Goal: Find specific page/section: Find specific page/section

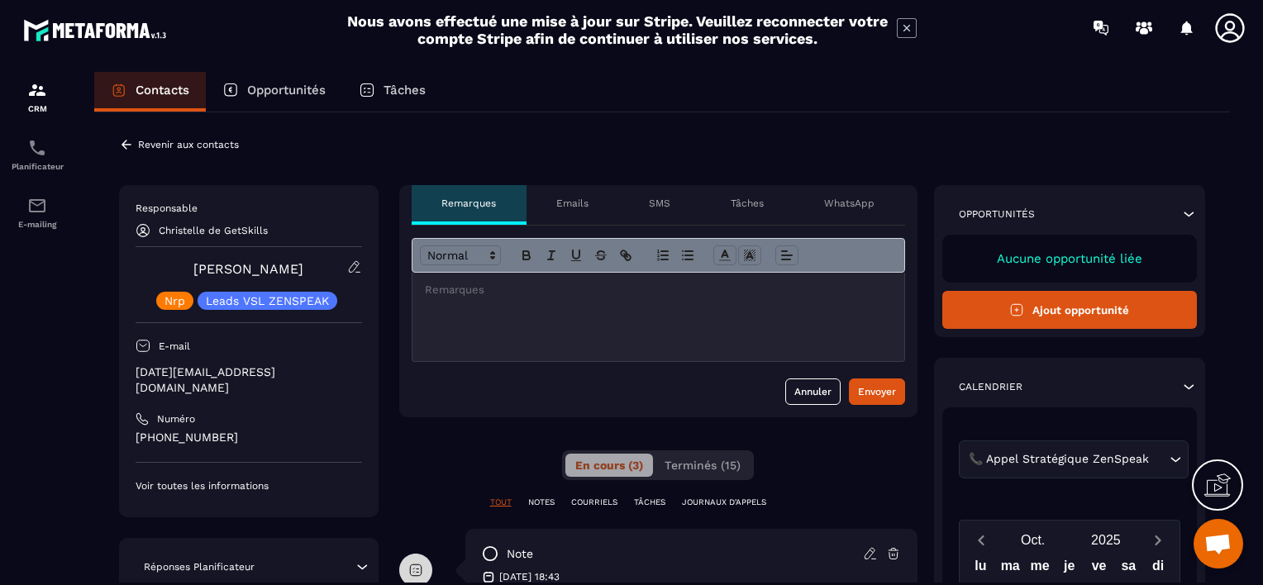
click at [126, 145] on icon at bounding box center [126, 144] width 10 height 9
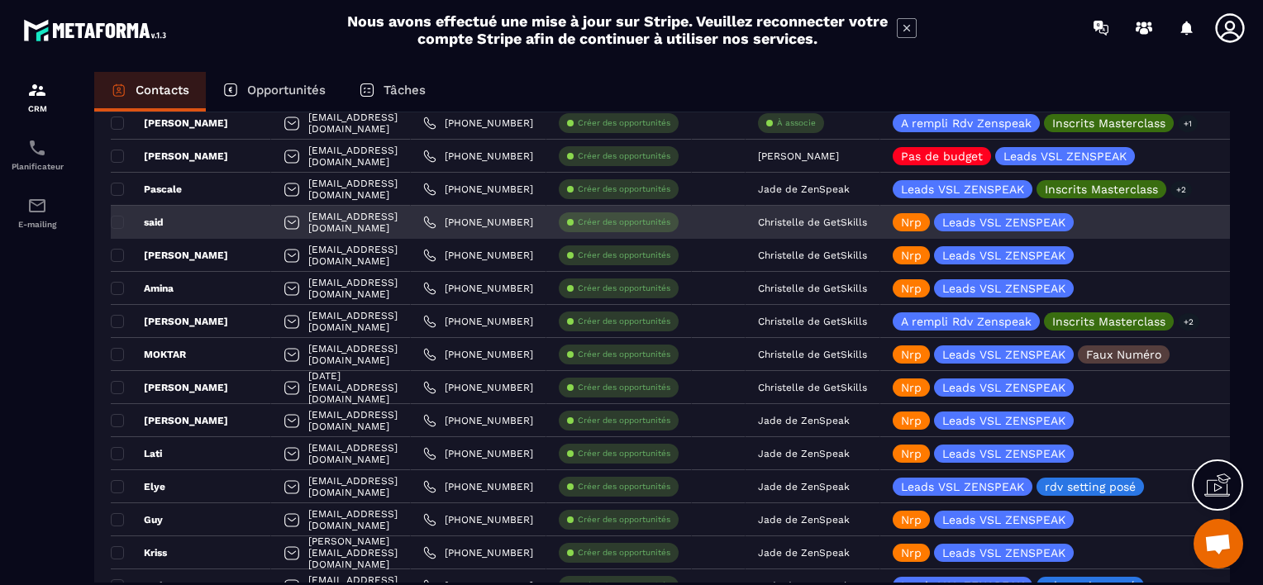
scroll to position [1570, 0]
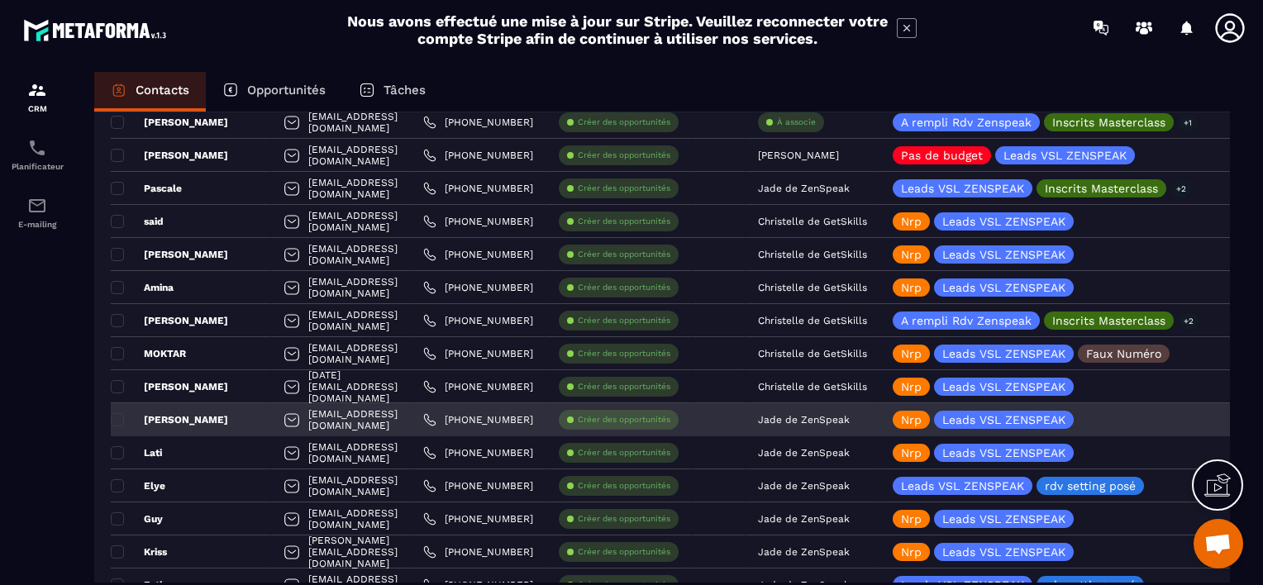
click at [849, 415] on p "Jade de ZenSpeak" at bounding box center [804, 420] width 92 height 12
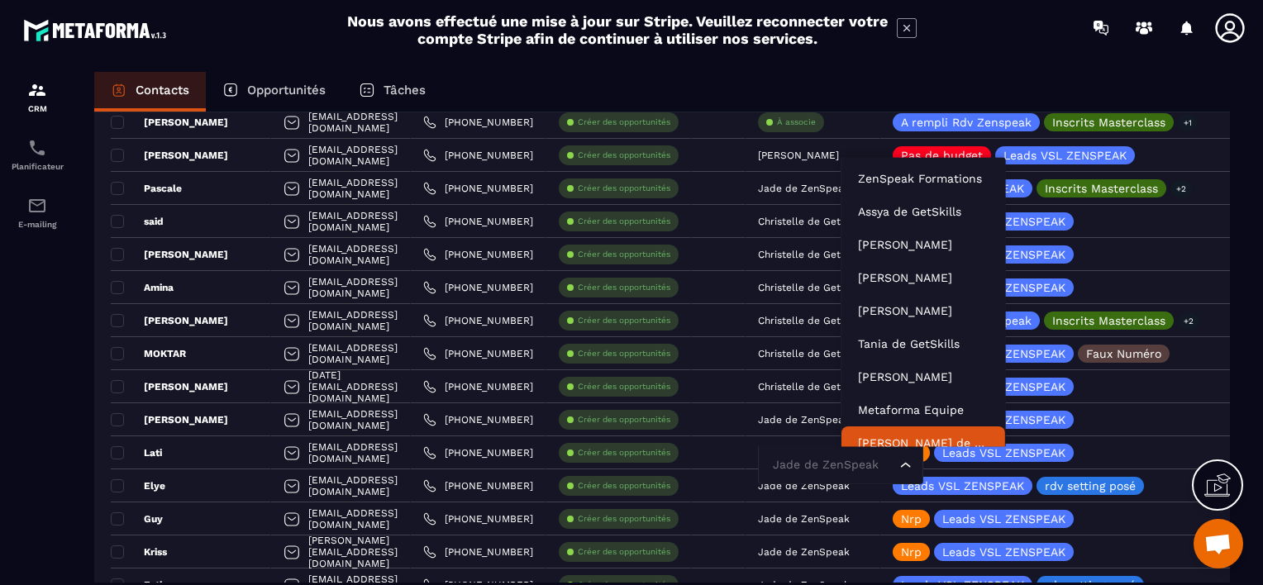
scroll to position [12, 0]
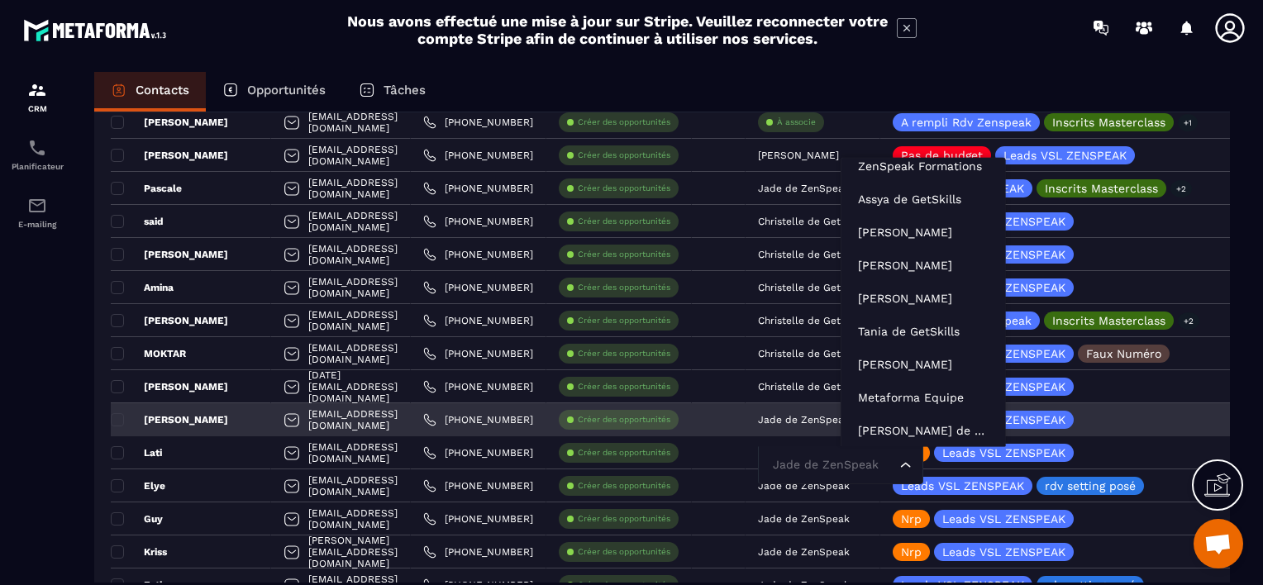
click at [876, 472] on input "Search for option" at bounding box center [831, 465] width 127 height 18
type input "**"
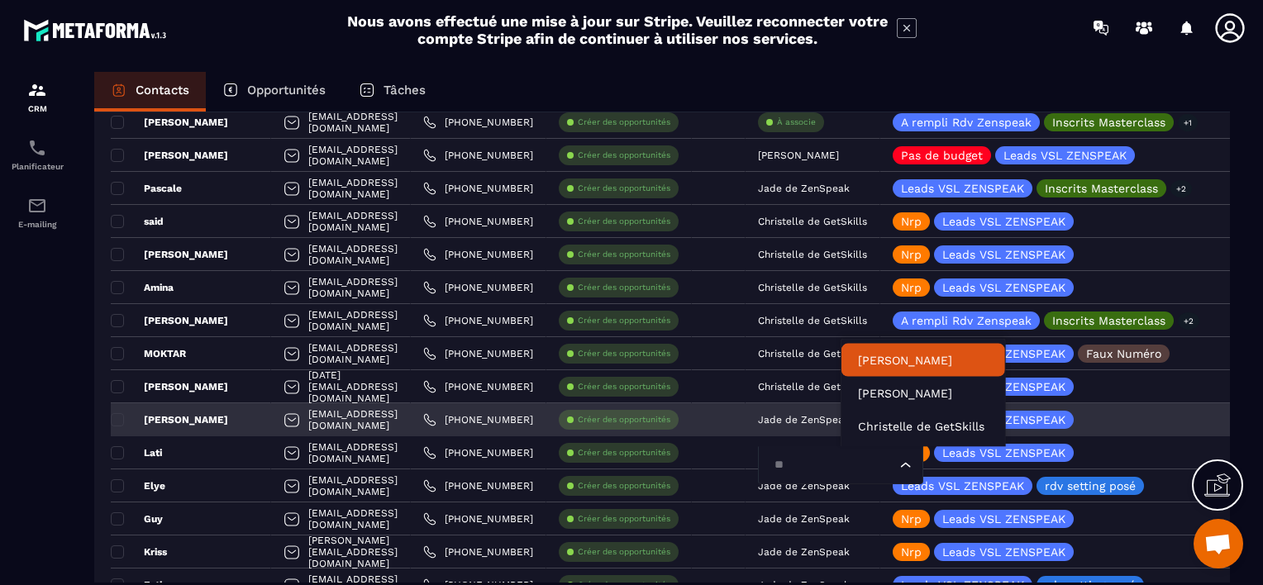
scroll to position [0, 0]
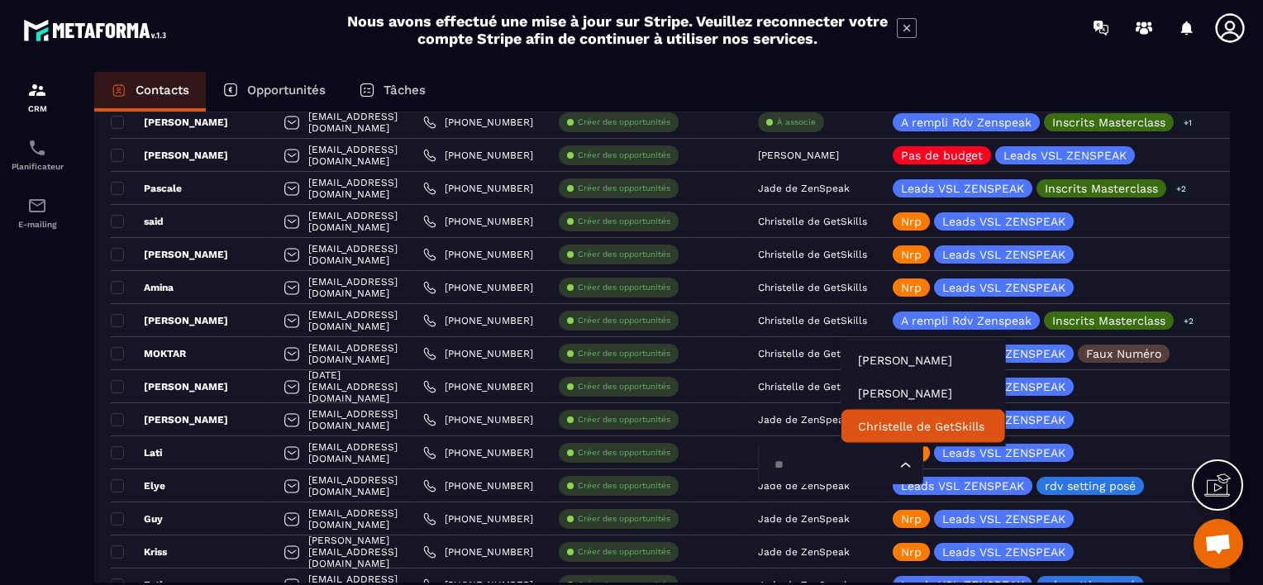
click at [883, 421] on p "Christelle de GetSkills" at bounding box center [923, 426] width 131 height 17
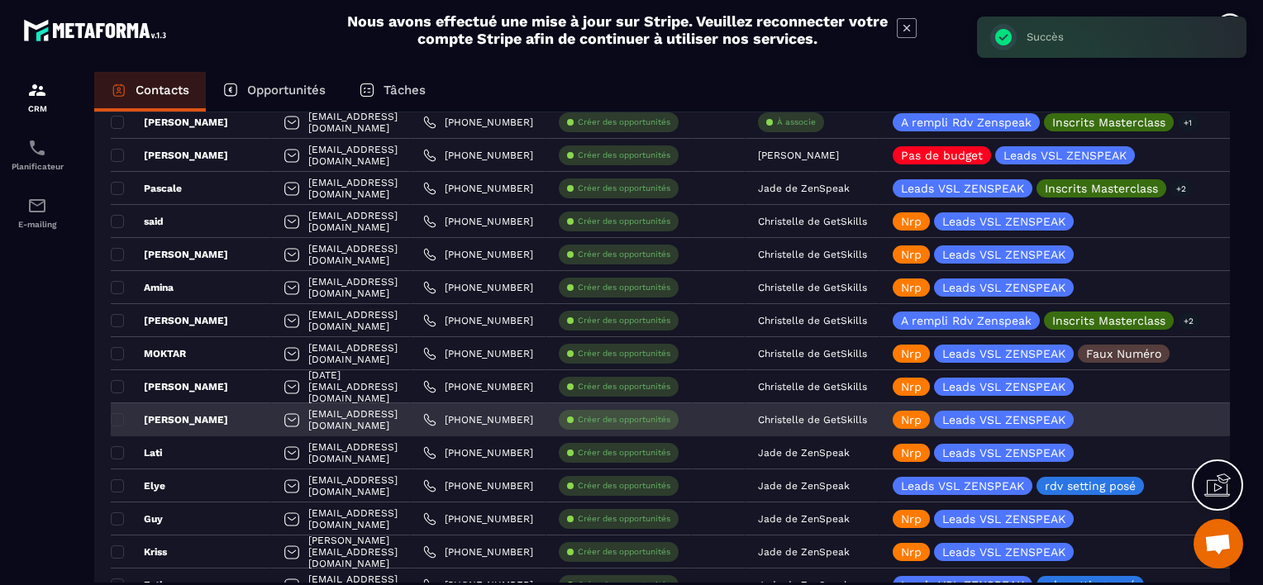
click at [226, 420] on div "[PERSON_NAME]" at bounding box center [191, 419] width 160 height 33
